Goal: Find specific page/section: Find specific page/section

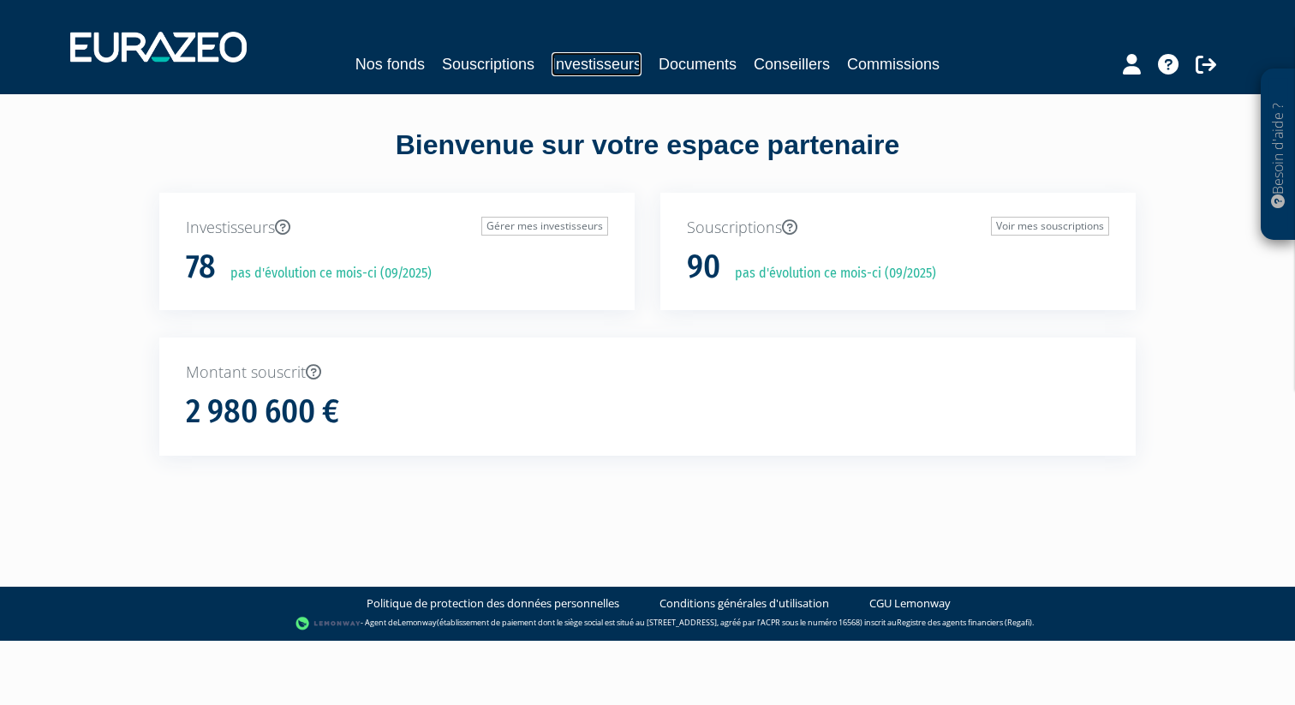
click at [624, 63] on link "Investisseurs" at bounding box center [597, 64] width 90 height 24
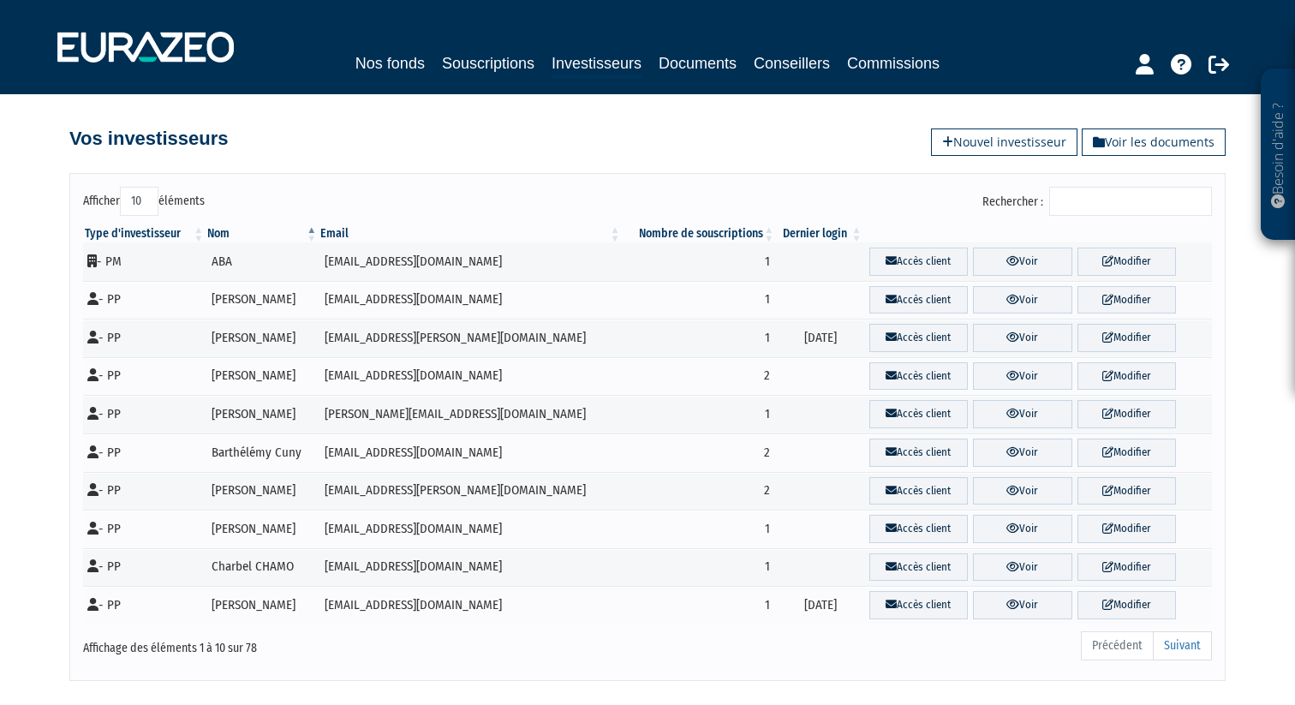
click at [1126, 200] on input "Rechercher :" at bounding box center [1131, 201] width 163 height 29
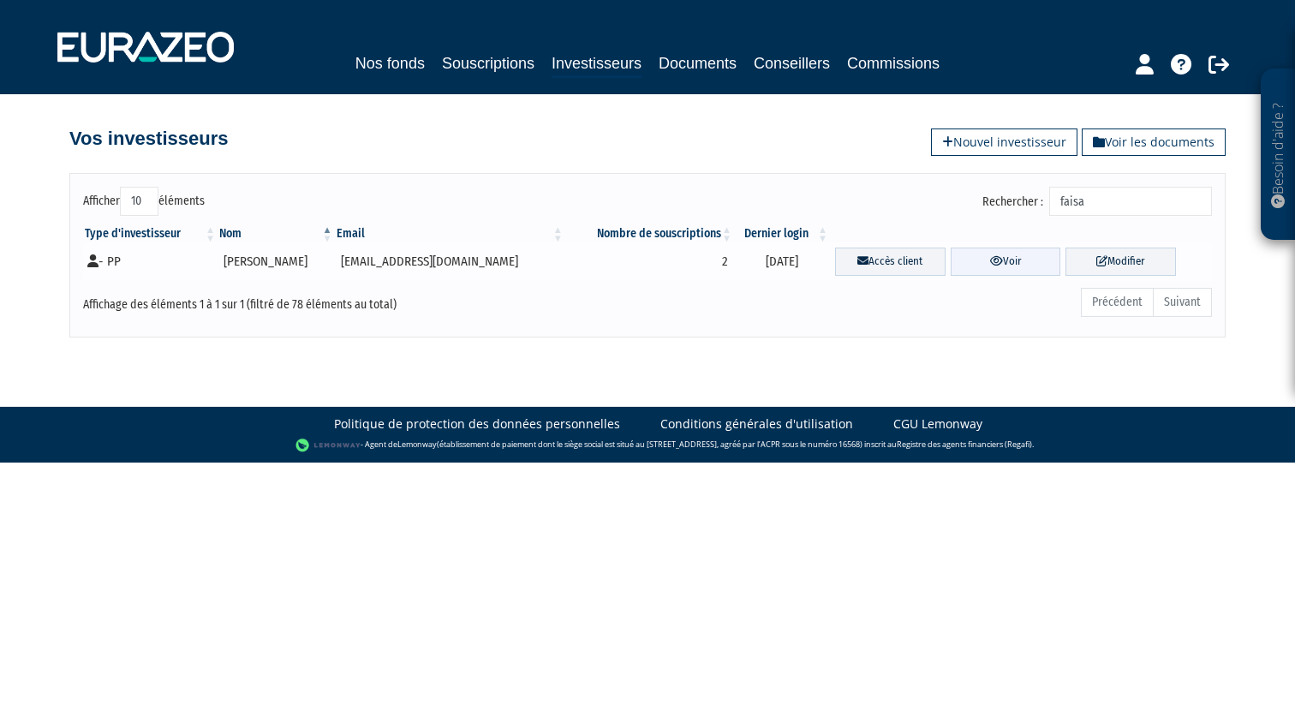
type input "faisa"
click at [1010, 261] on link "Voir" at bounding box center [1006, 262] width 111 height 28
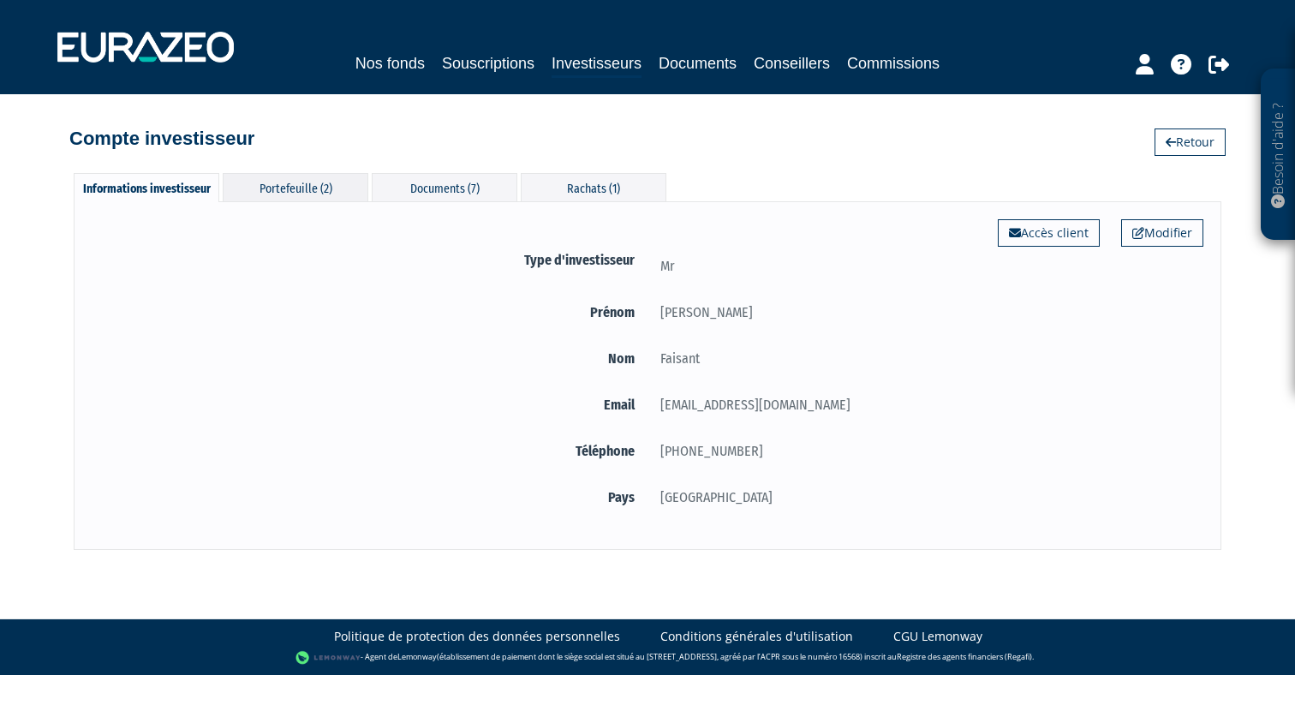
click at [308, 185] on div "Portefeuille (2)" at bounding box center [296, 187] width 146 height 28
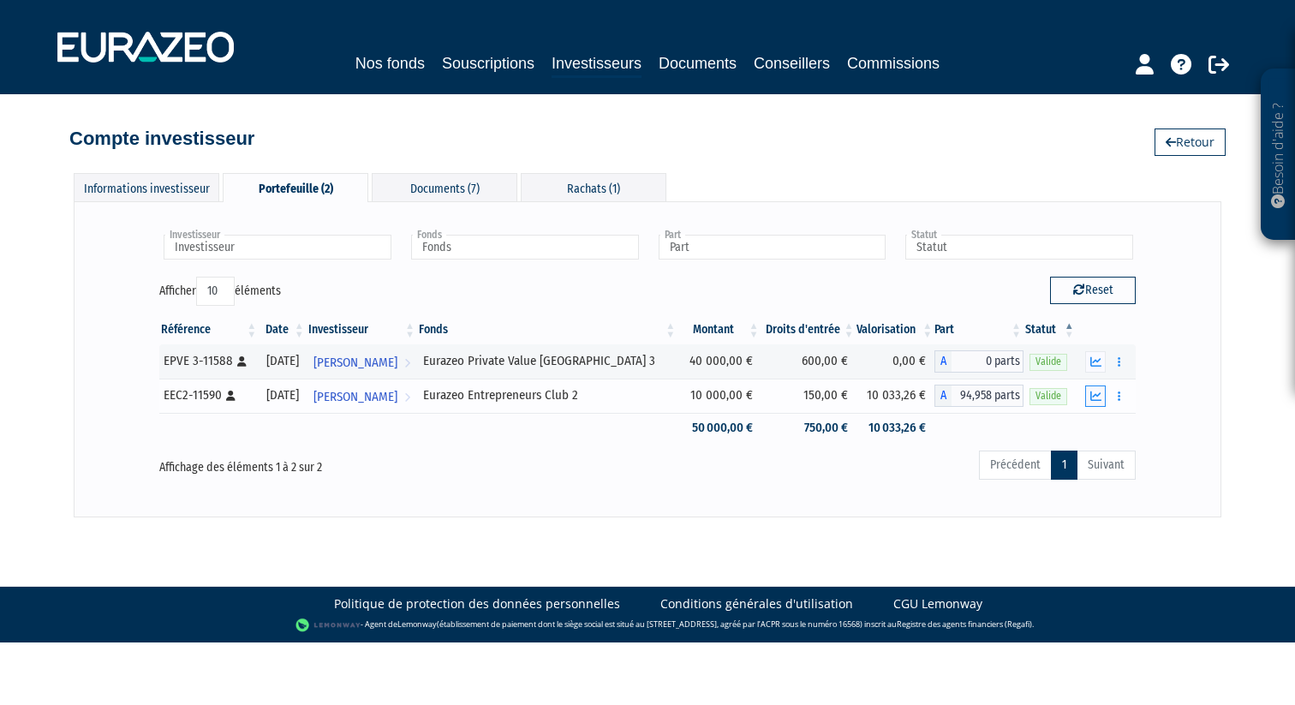
click at [1097, 398] on icon "button" at bounding box center [1096, 396] width 11 height 11
